Goal: Manage account settings

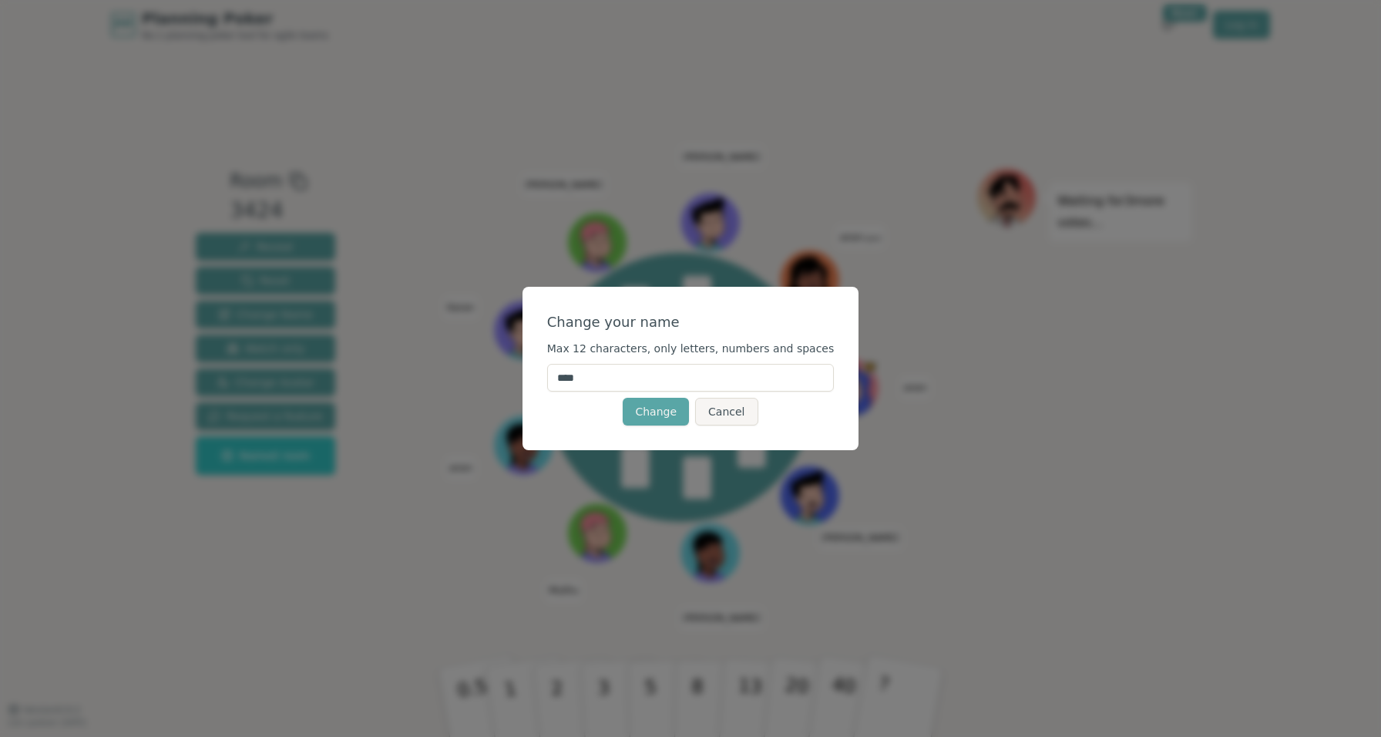
click at [648, 370] on input "****" at bounding box center [691, 378] width 288 height 28
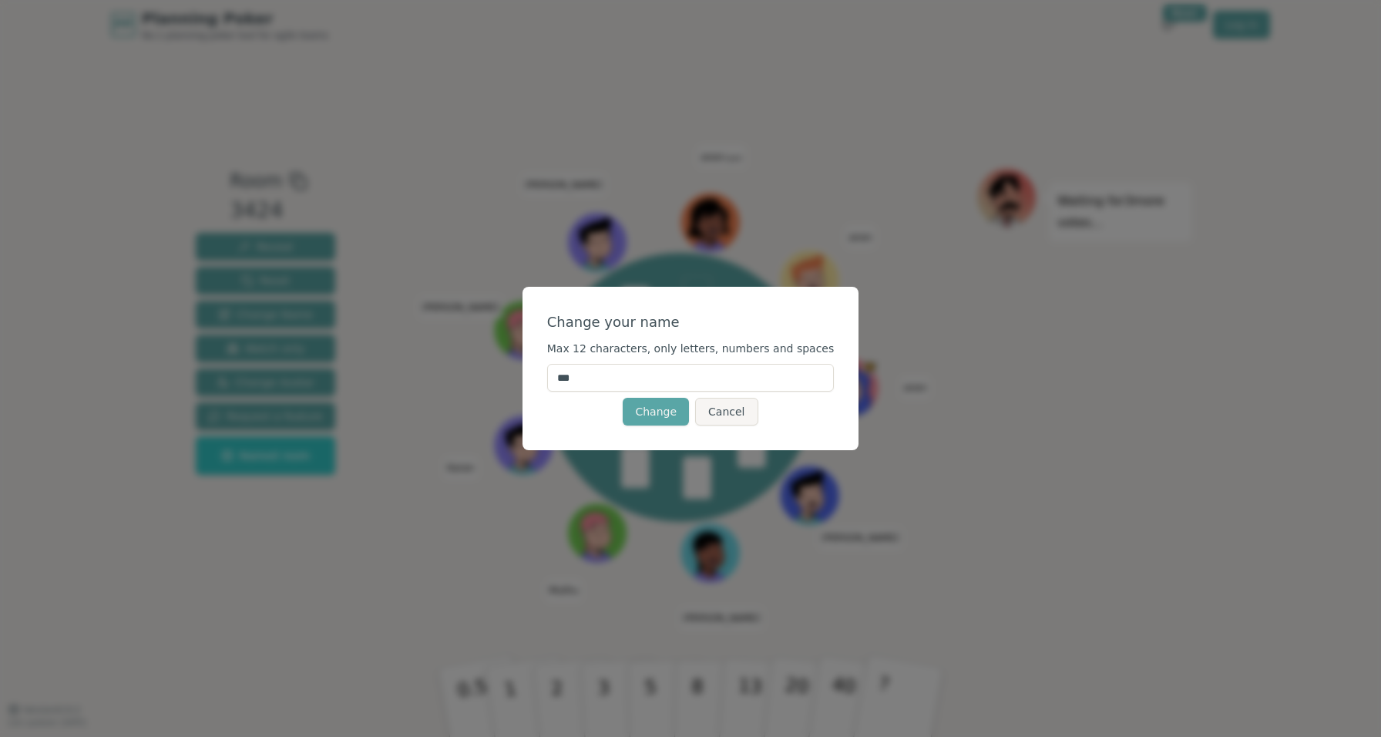
type input "****"
click button "Change" at bounding box center [656, 412] width 66 height 28
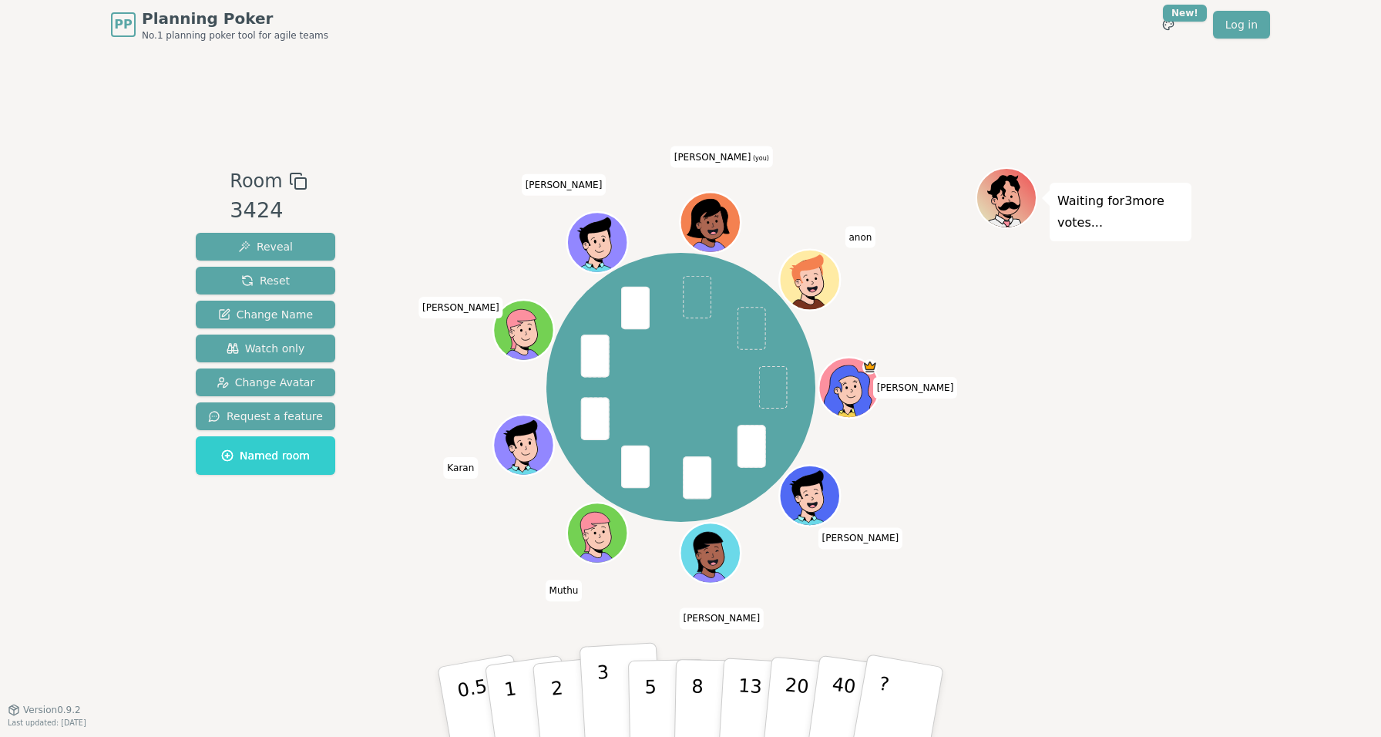
click at [595, 707] on button "3" at bounding box center [622, 702] width 84 height 120
